Goal: Navigation & Orientation: Find specific page/section

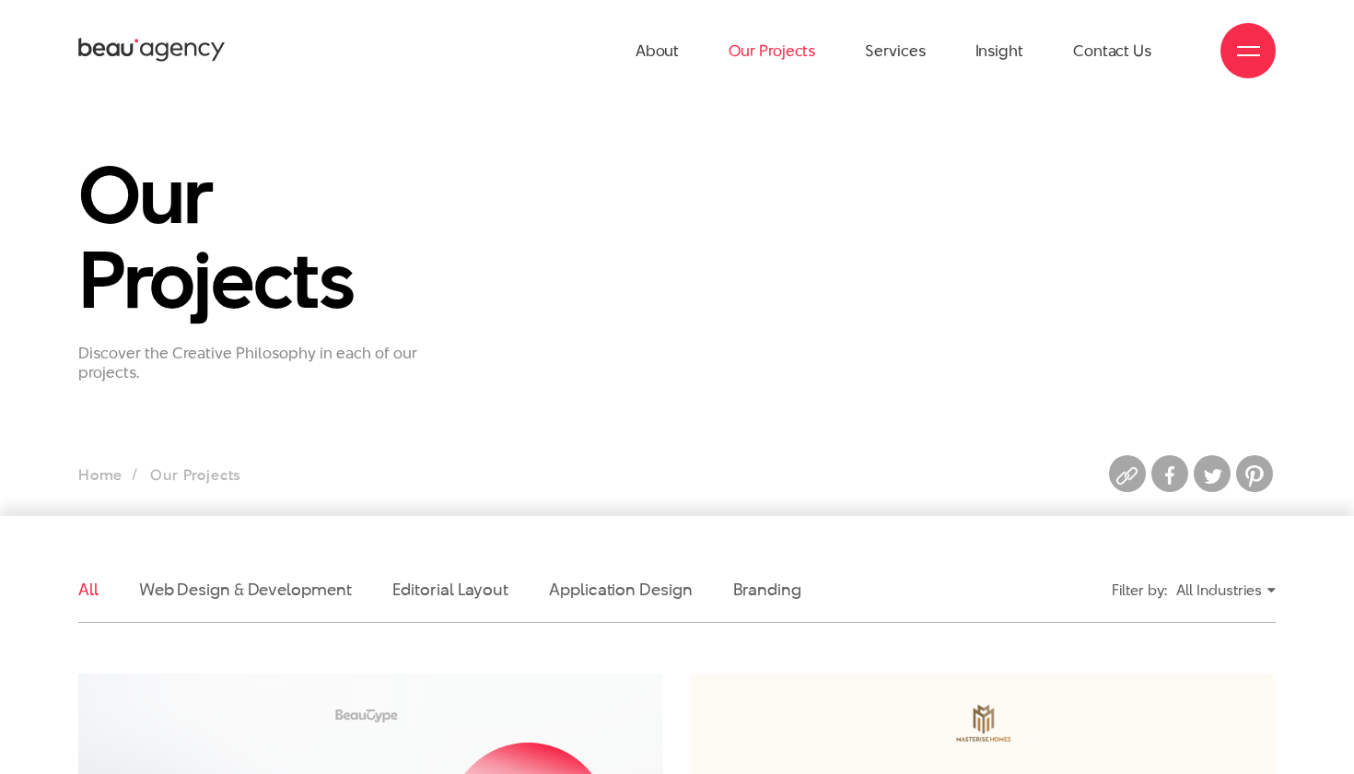
click at [770, 55] on link "Our Projects" at bounding box center [772, 50] width 87 height 101
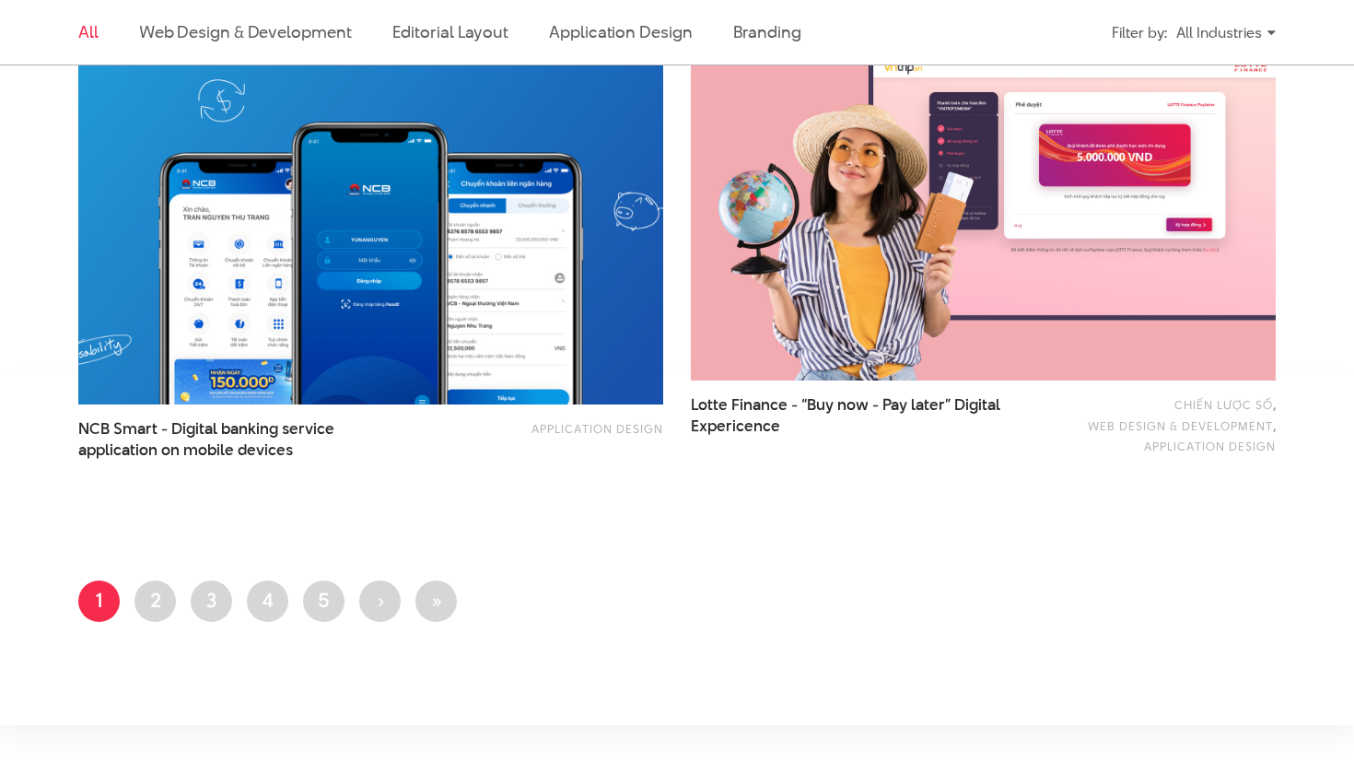
scroll to position [3320, 0]
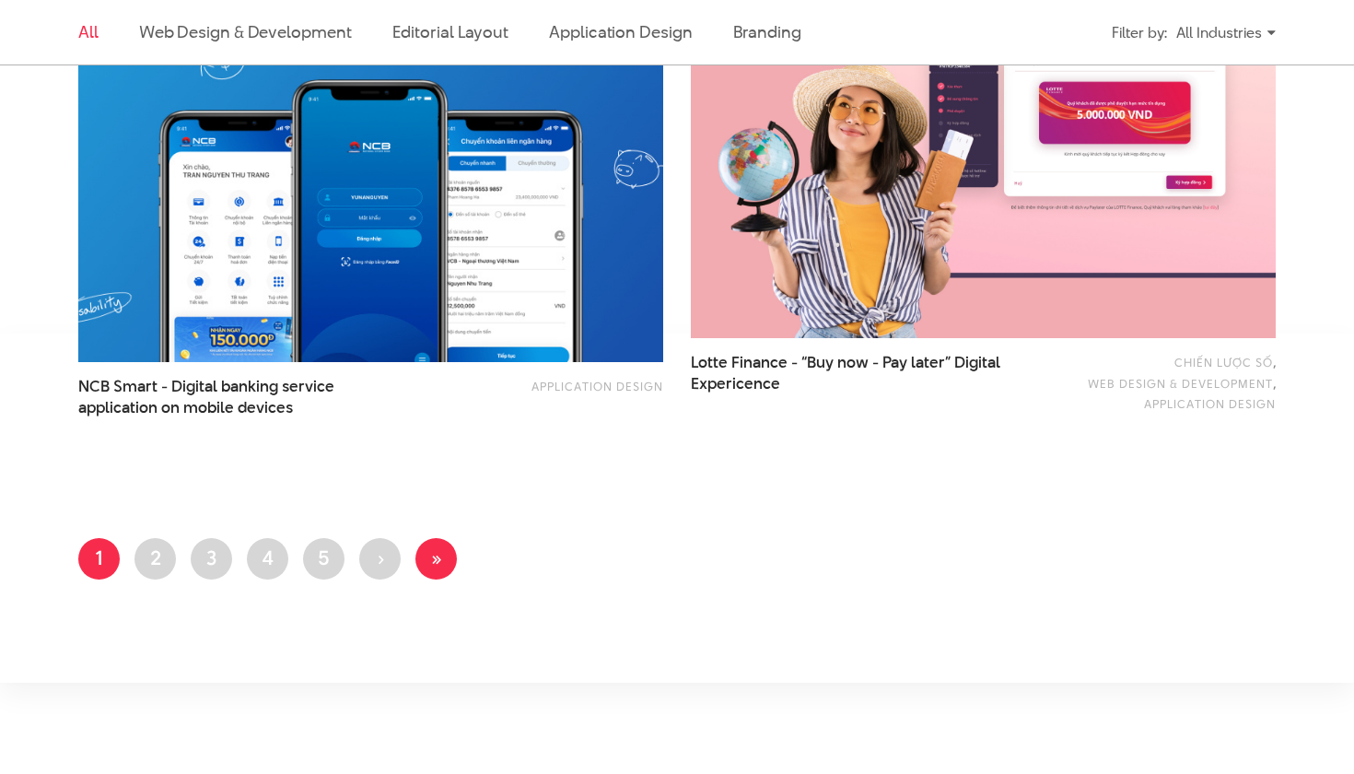
click at [436, 576] on link "Last page »" at bounding box center [436, 558] width 41 height 41
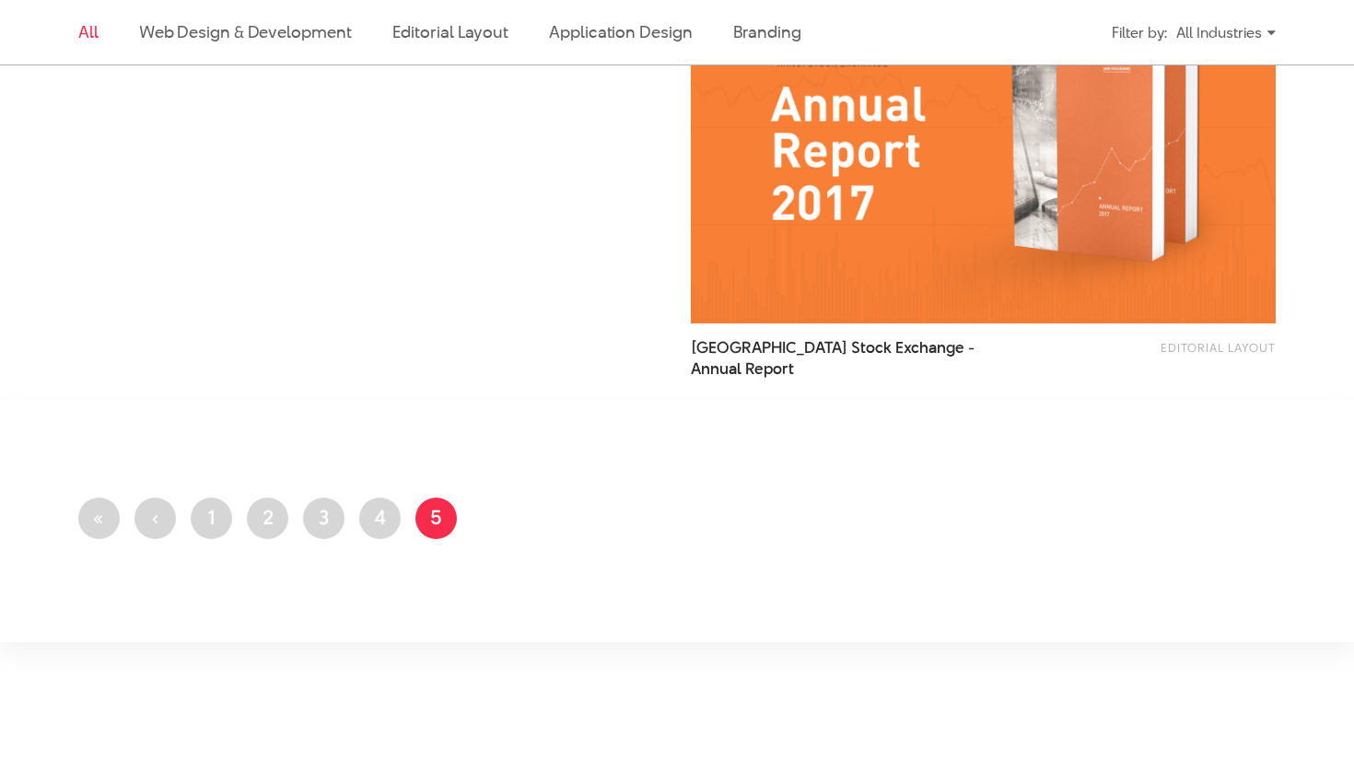
scroll to position [2295, 0]
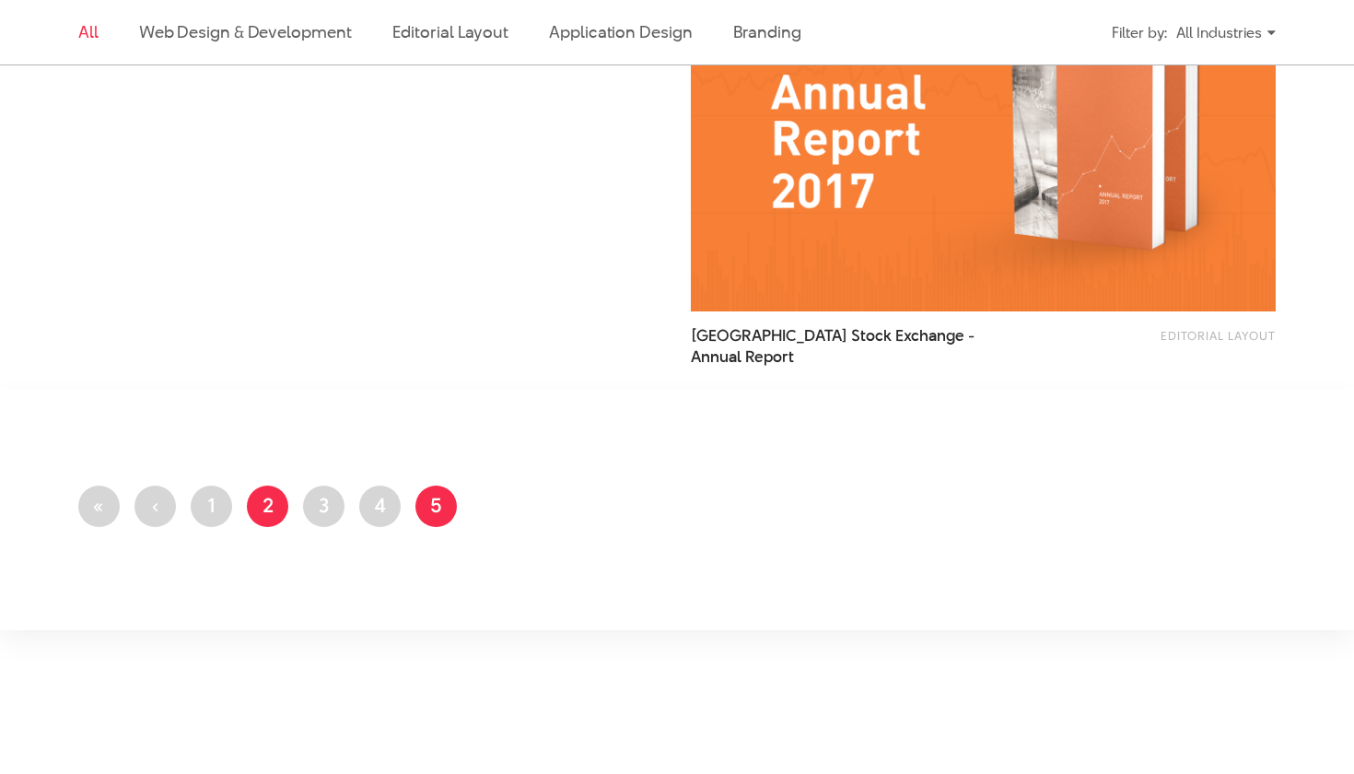
click at [262, 509] on link "Page 2" at bounding box center [267, 506] width 41 height 41
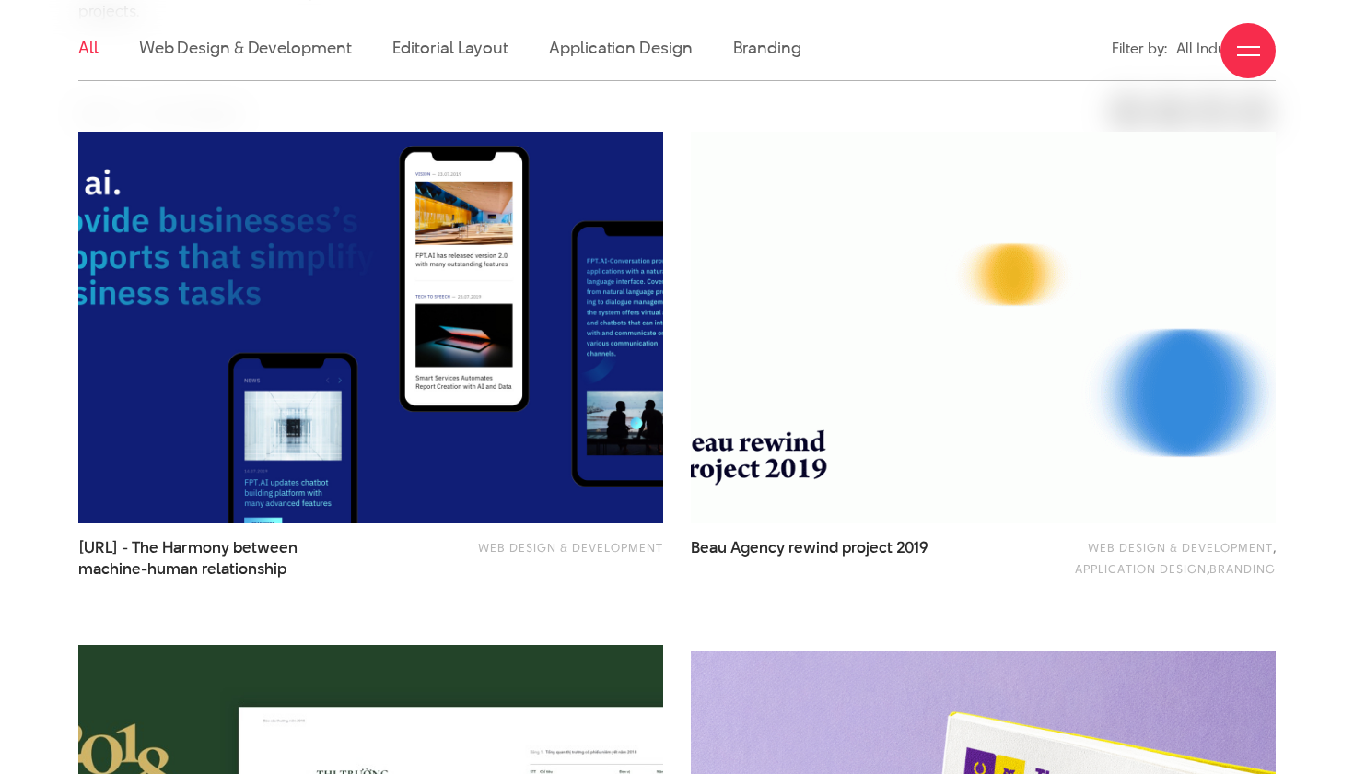
scroll to position [541, 0]
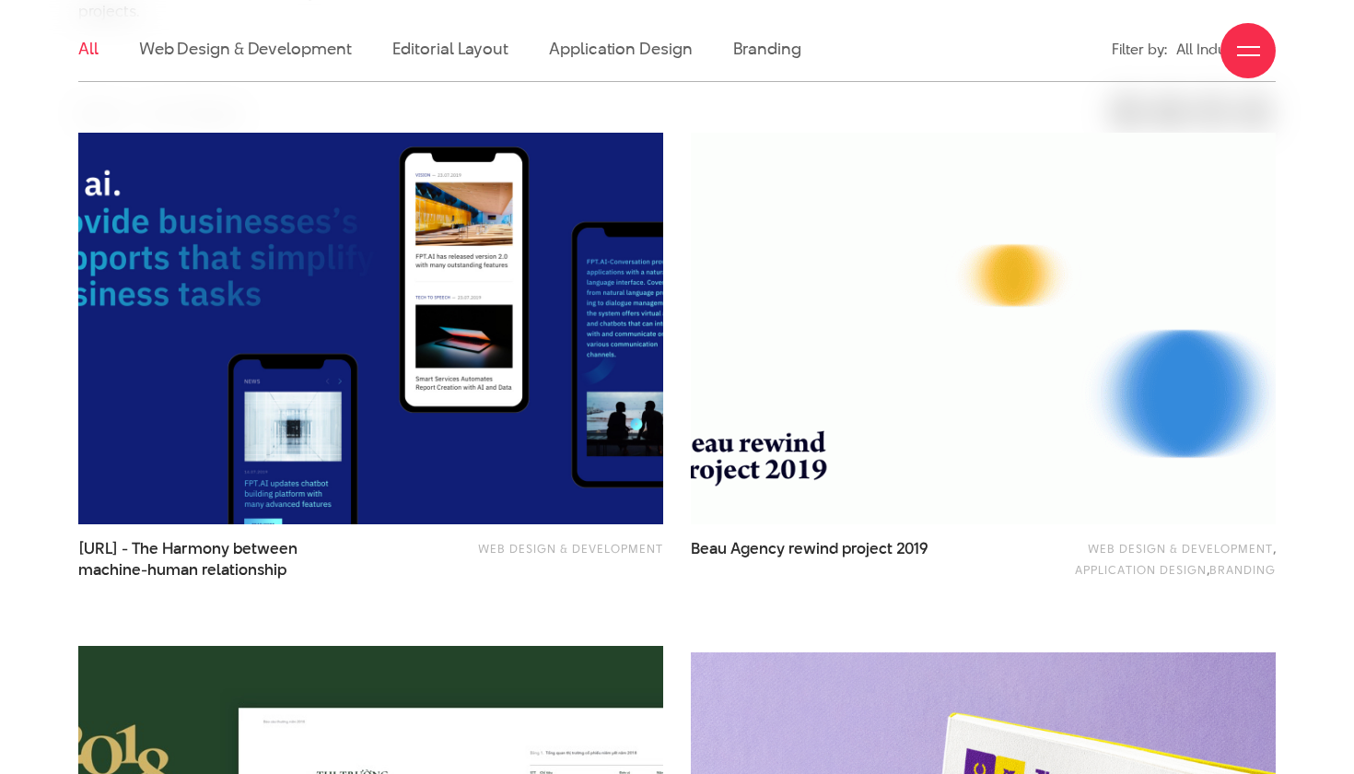
click at [431, 277] on img at bounding box center [371, 328] width 644 height 431
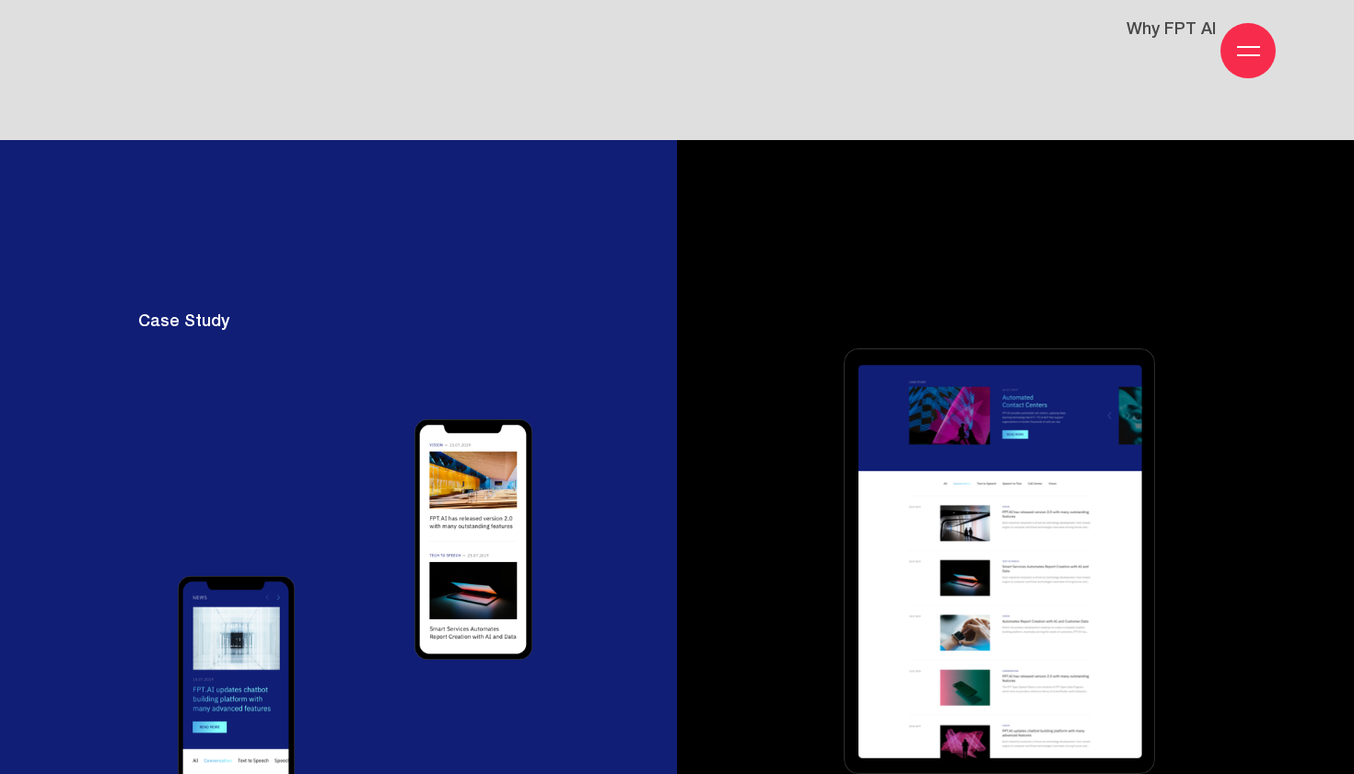
scroll to position [10084, 0]
